Goal: Task Accomplishment & Management: Manage account settings

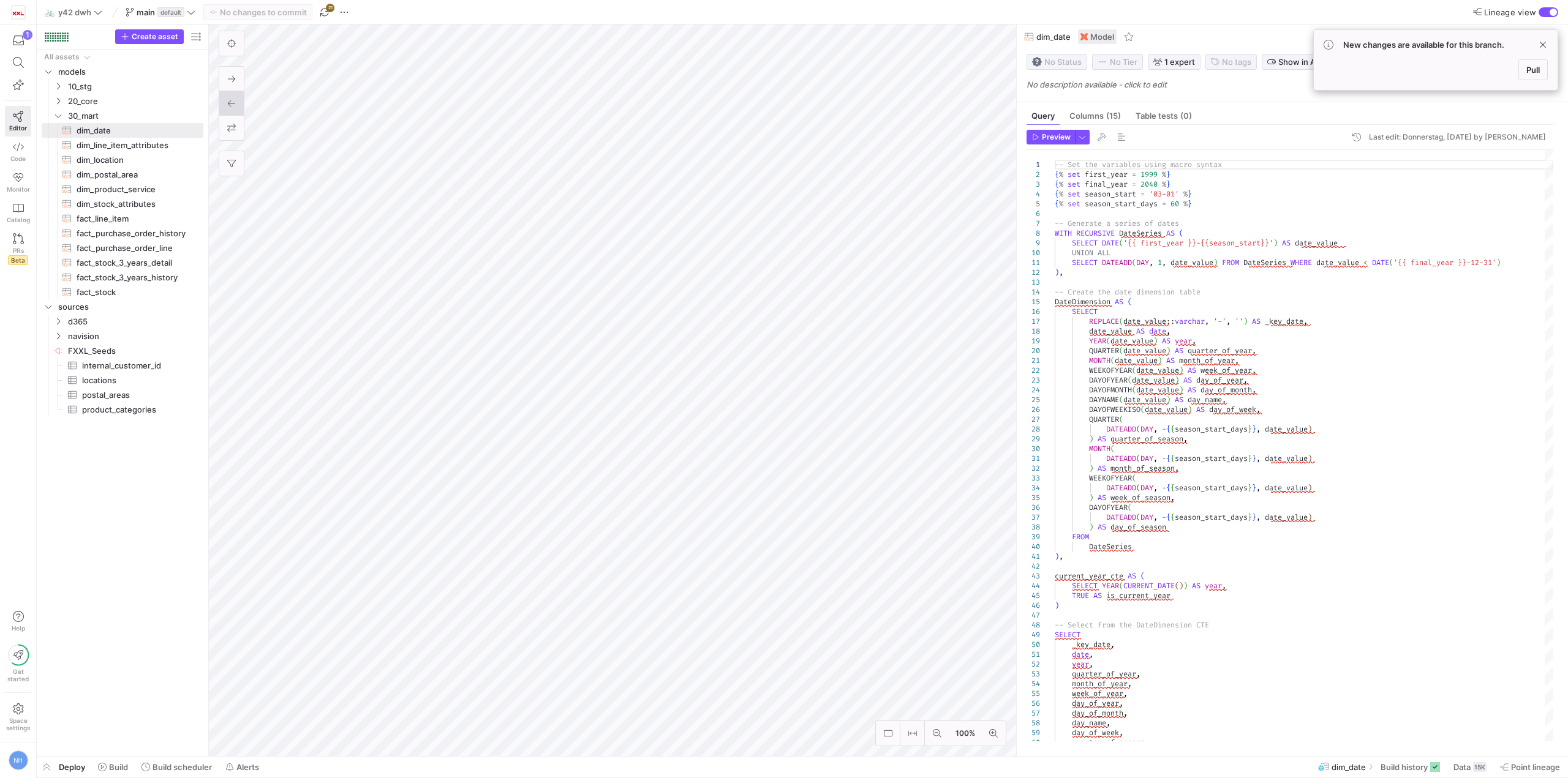
click at [73, 772] on div "Deploy Build Build scheduler Alerts" at bounding box center [151, 767] width 228 height 21
click at [50, 764] on span "button" at bounding box center [47, 767] width 19 height 21
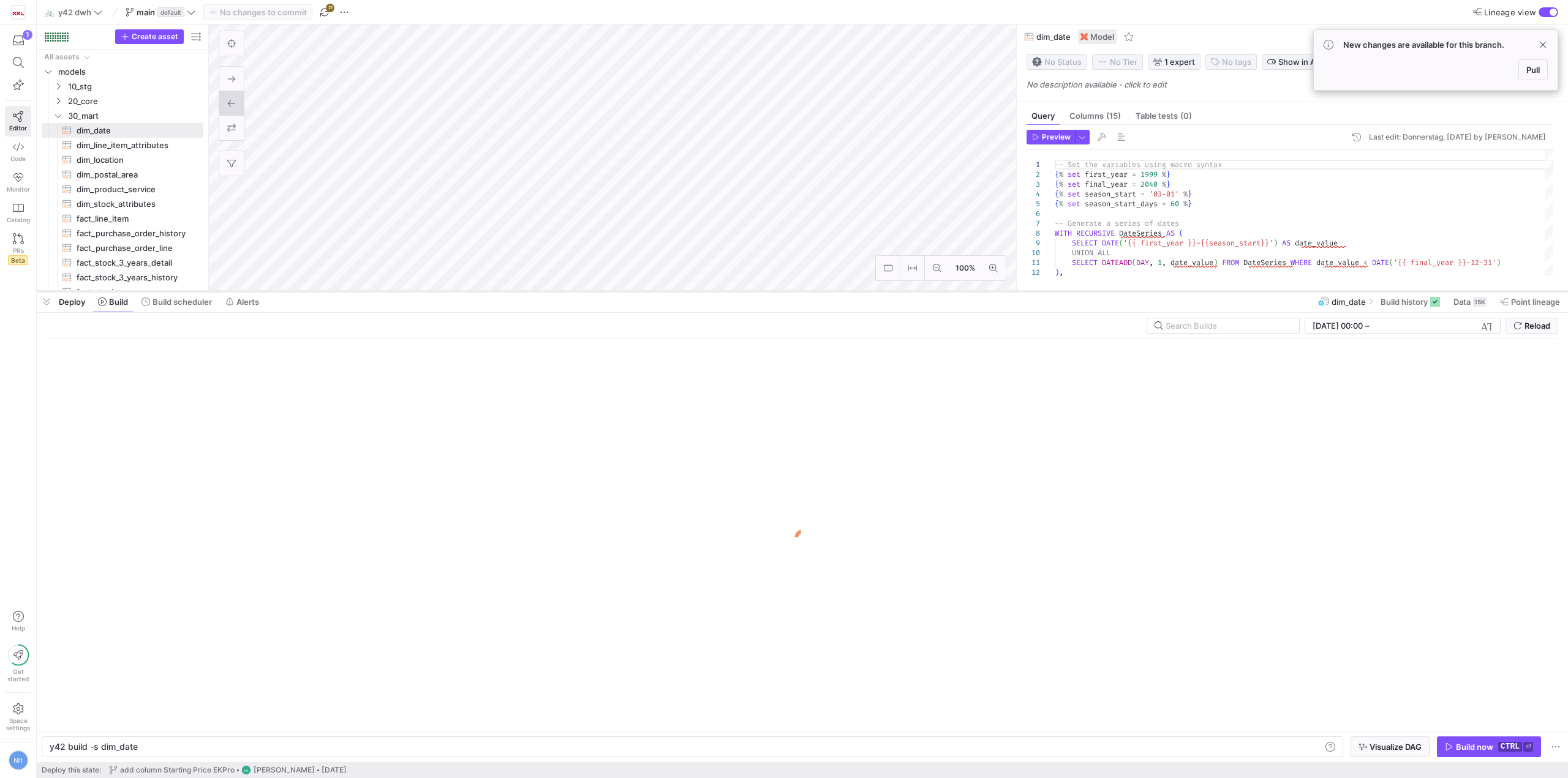
drag, startPoint x: 361, startPoint y: 554, endPoint x: 396, endPoint y: 291, distance: 265.3
click at [396, 291] on div at bounding box center [802, 291] width 1531 height 5
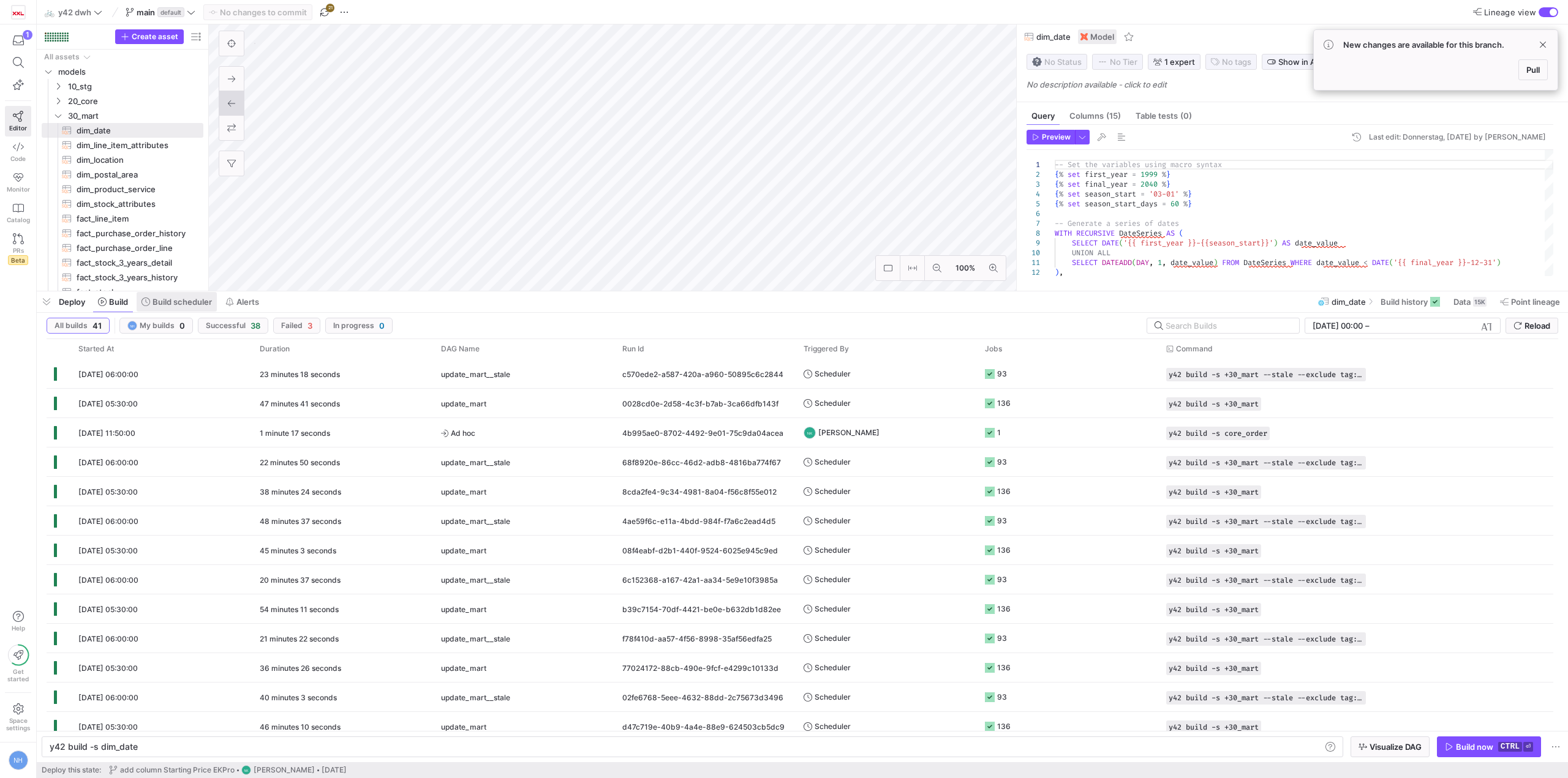
click at [171, 305] on span "Build scheduler" at bounding box center [182, 302] width 59 height 10
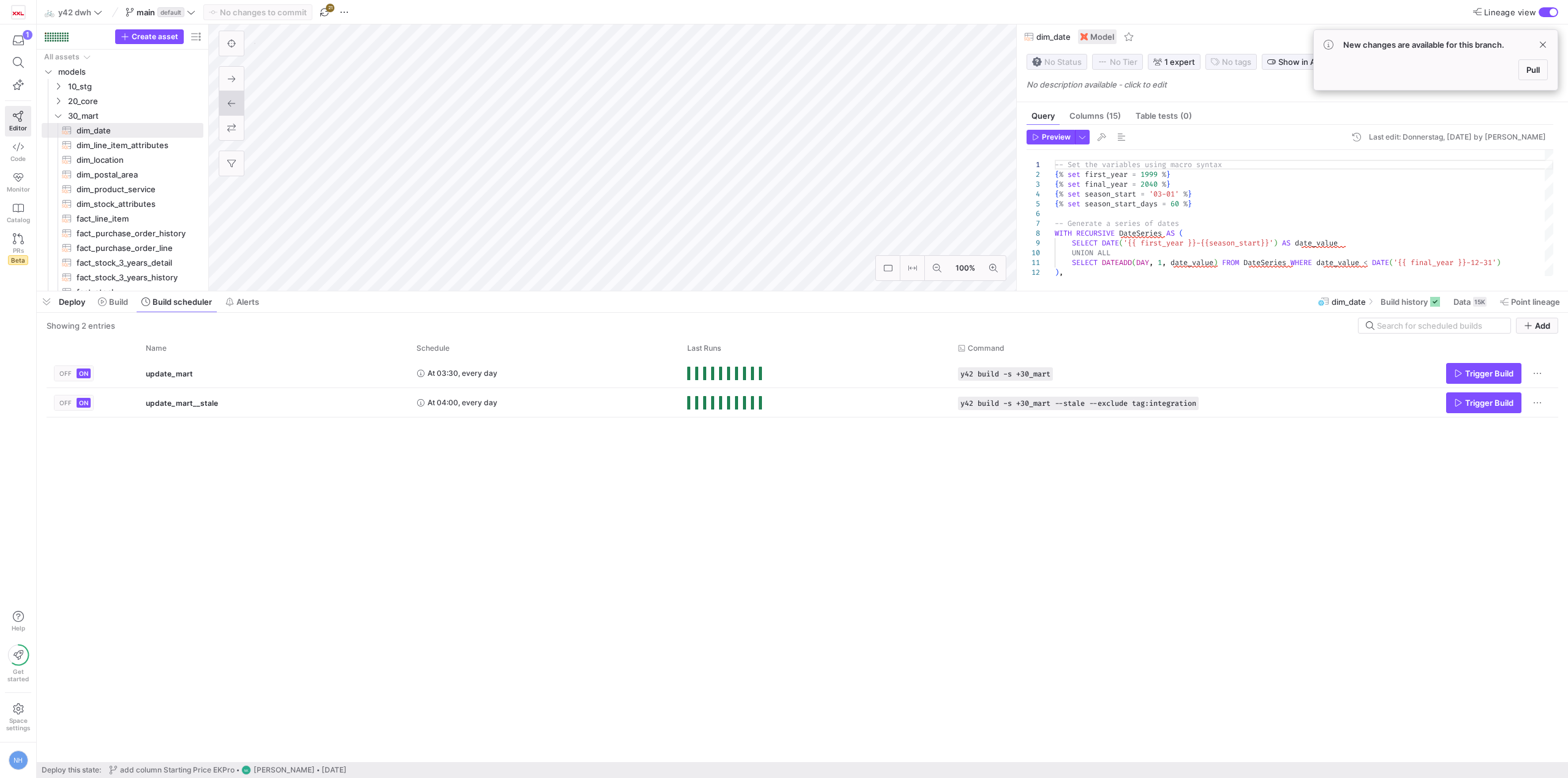
click at [533, 507] on div "OFF ON update_mart At 03:30, every day y42 build -s +30_mart Trigger Build OFF …" at bounding box center [802, 560] width 1512 height 403
